Goal: Transaction & Acquisition: Download file/media

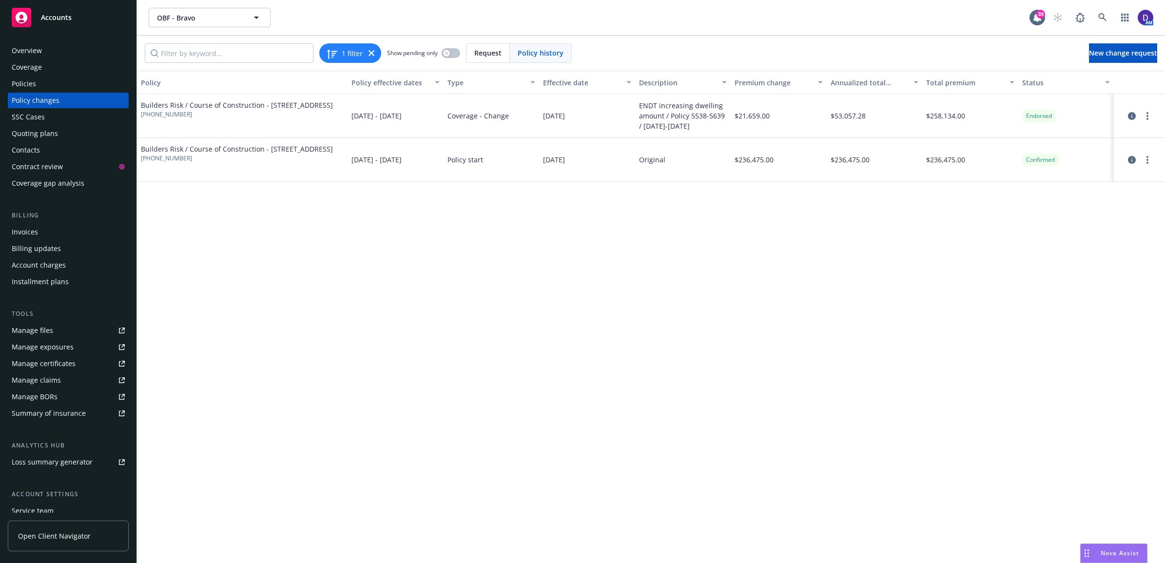
click at [1114, 16] on div "AM" at bounding box center [1100, 17] width 105 height 19
click at [1109, 17] on link at bounding box center [1102, 17] width 19 height 19
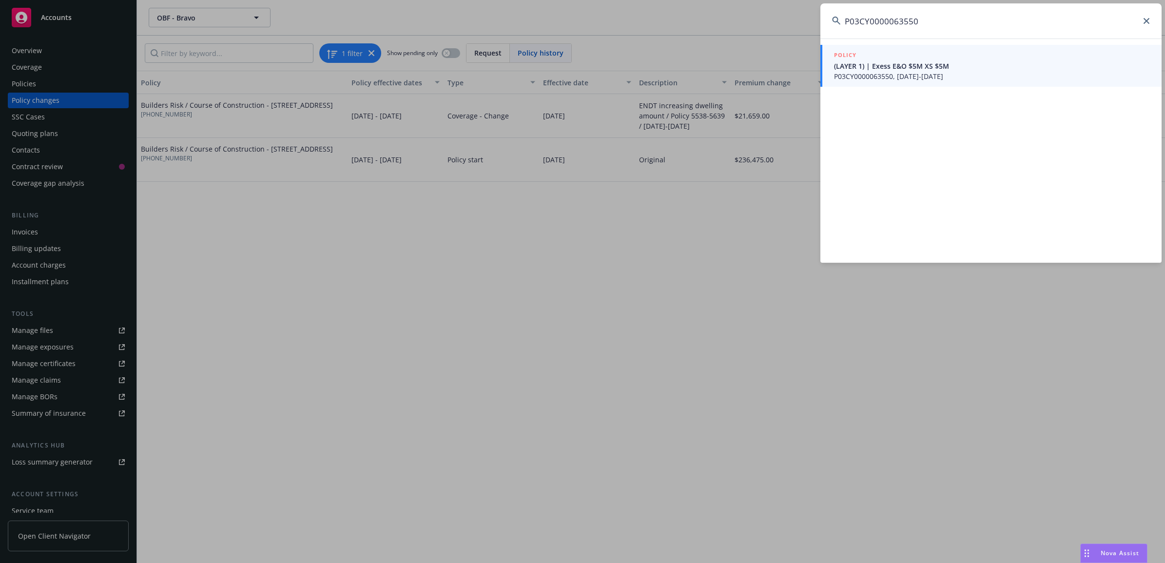
type input "P03CY0000063550"
click at [883, 68] on span "(LAYER 1) | Exess E&O $5M XS $5M" at bounding box center [992, 66] width 316 height 10
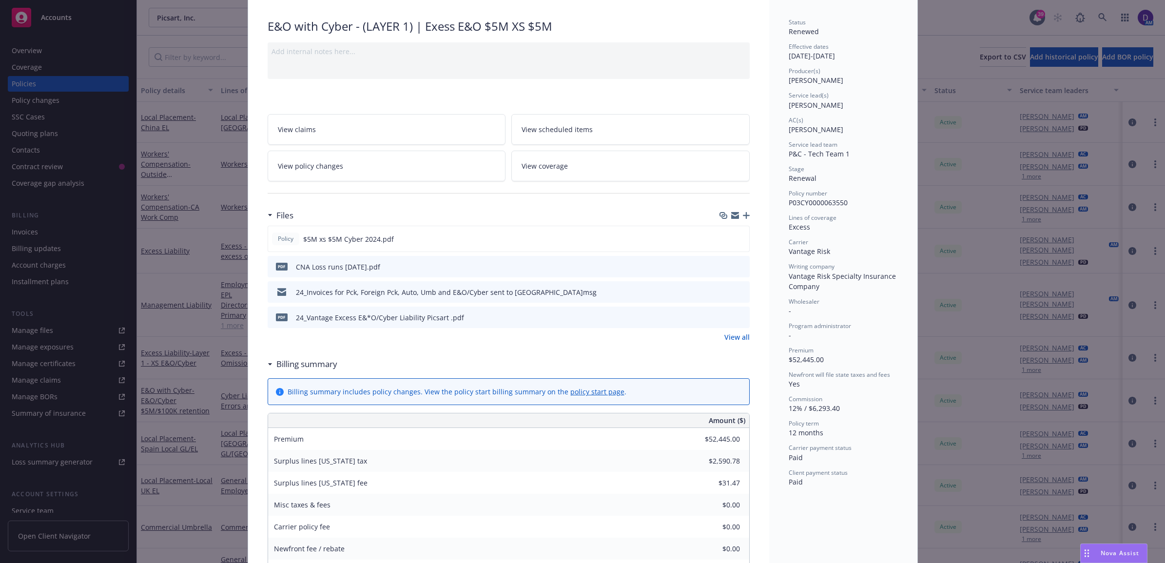
scroll to position [122, 0]
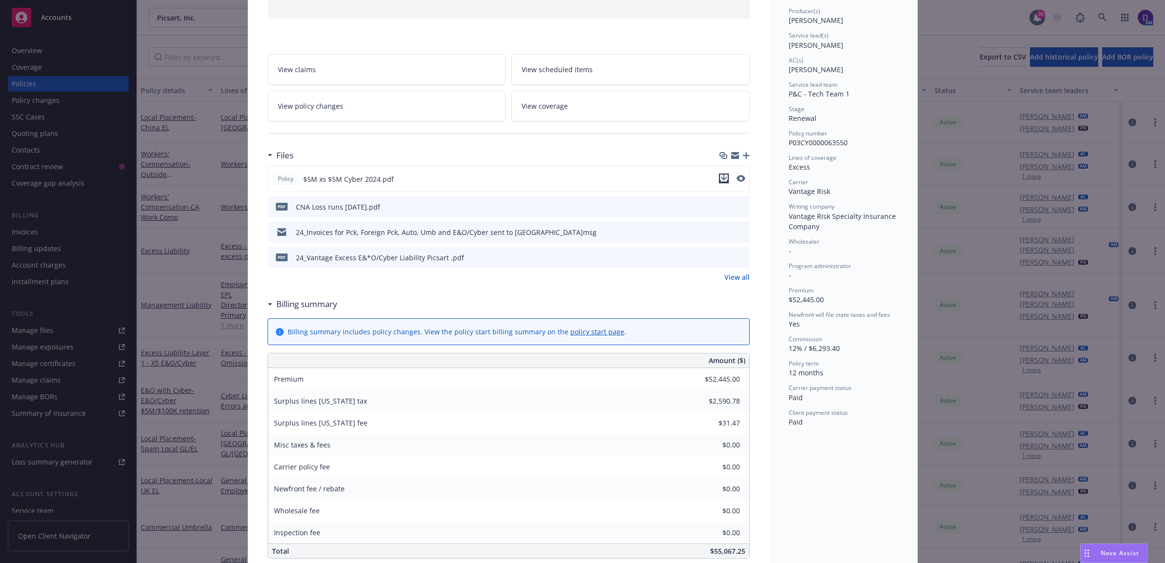
click at [720, 178] on icon "download file" at bounding box center [723, 177] width 6 height 6
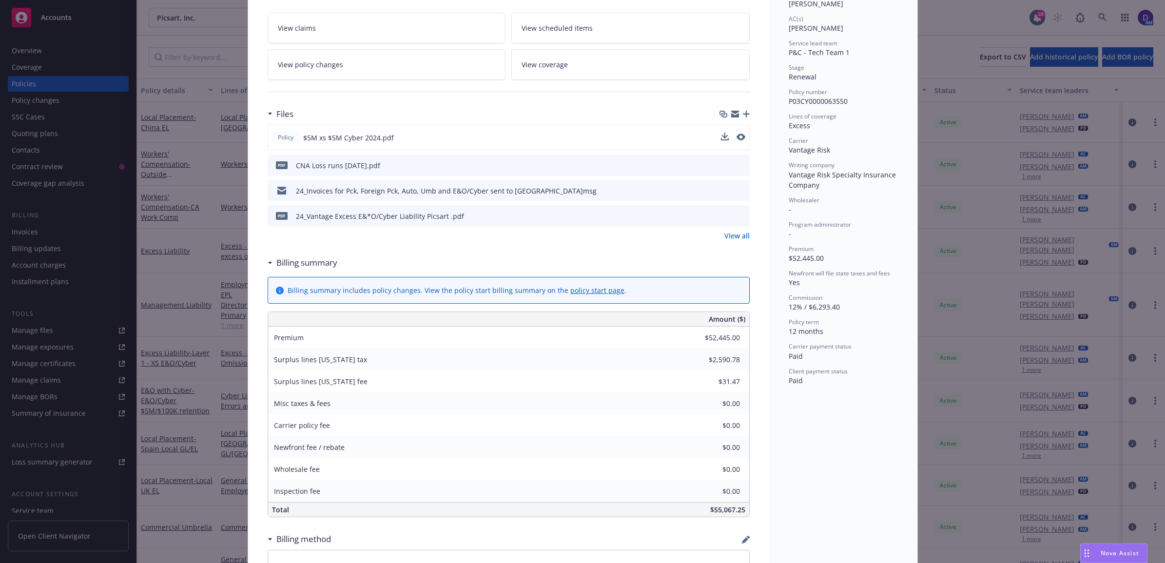
scroll to position [244, 0]
